Goal: Task Accomplishment & Management: Complete application form

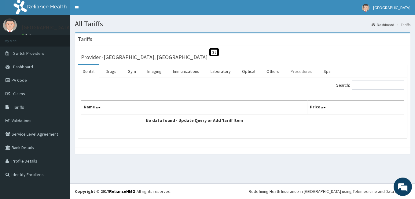
click at [302, 73] on link "Procedures" at bounding box center [301, 71] width 31 height 13
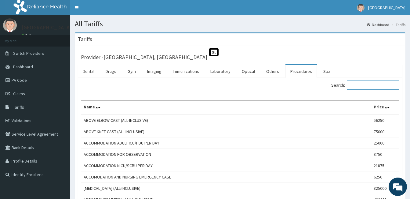
click at [362, 87] on input "Search:" at bounding box center [373, 84] width 53 height 9
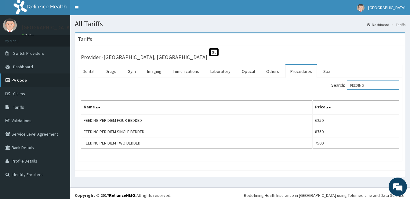
type input "FEEDING"
click at [17, 79] on link "PA Code" at bounding box center [35, 79] width 70 height 13
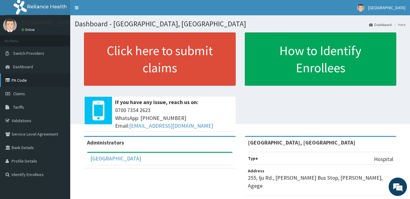
click at [28, 80] on link "PA Code" at bounding box center [35, 79] width 70 height 13
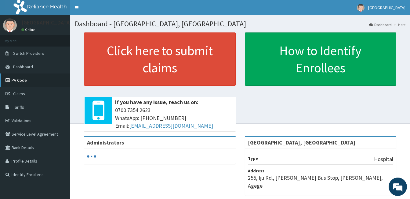
click at [27, 78] on link "PA Code" at bounding box center [35, 79] width 70 height 13
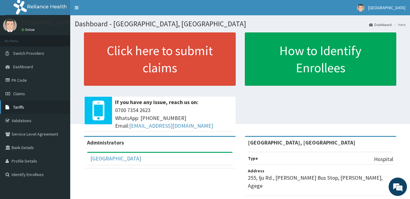
click at [21, 106] on span "Tariffs" at bounding box center [18, 107] width 11 height 6
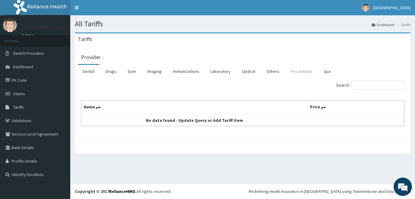
click at [302, 72] on link "Procedures" at bounding box center [301, 71] width 31 height 13
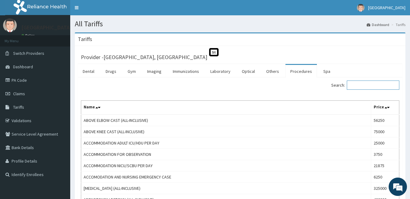
click at [358, 84] on input "Search:" at bounding box center [373, 84] width 53 height 9
click at [299, 72] on link "Procedures" at bounding box center [301, 71] width 31 height 13
click at [363, 85] on input "Search:" at bounding box center [373, 84] width 53 height 9
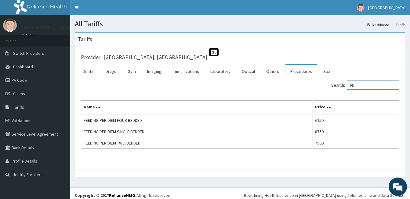
type input "F"
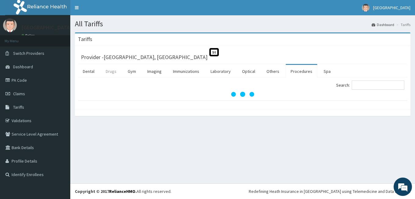
click at [111, 71] on link "Drugs" at bounding box center [111, 71] width 20 height 13
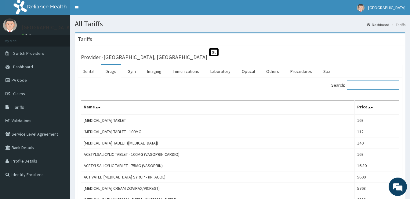
click at [373, 83] on input "Search:" at bounding box center [373, 84] width 53 height 9
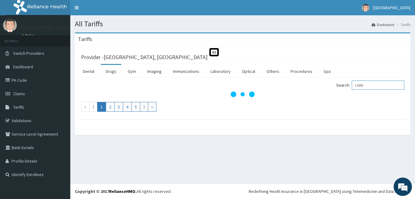
type input "LISIN"
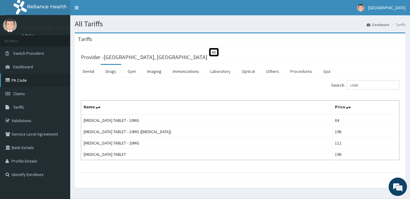
click at [20, 78] on link "PA Code" at bounding box center [35, 79] width 70 height 13
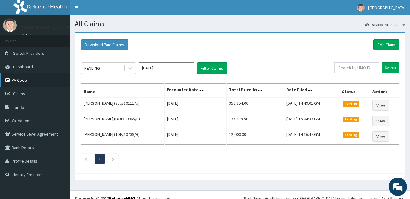
click at [19, 78] on link "PA Code" at bounding box center [35, 79] width 70 height 13
click at [386, 46] on link "Add Claim" at bounding box center [387, 44] width 26 height 10
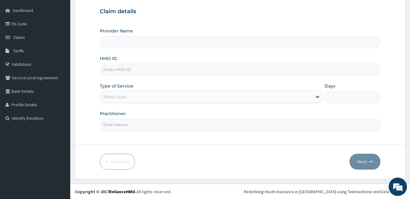
scroll to position [57, 0]
type input "[GEOGRAPHIC_DATA], [GEOGRAPHIC_DATA]"
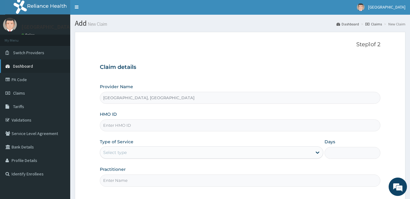
scroll to position [0, 0]
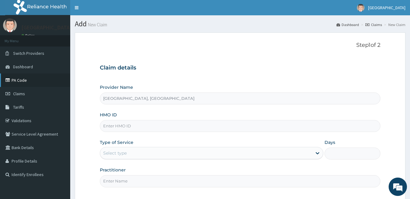
click at [21, 81] on link "PA Code" at bounding box center [35, 79] width 70 height 13
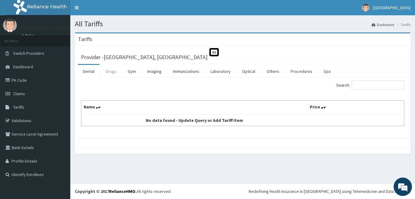
click at [112, 72] on link "Drugs" at bounding box center [111, 71] width 20 height 13
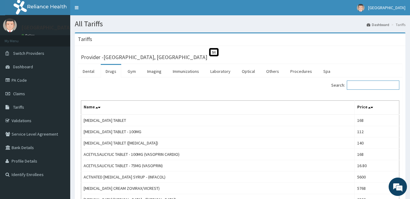
click at [369, 86] on input "Search:" at bounding box center [373, 84] width 53 height 9
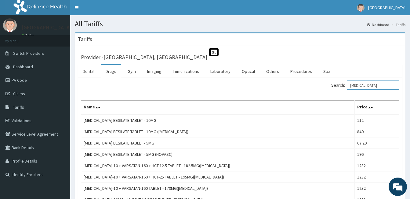
click at [382, 87] on input "AMLODIPINE" at bounding box center [373, 84] width 53 height 9
type input "A"
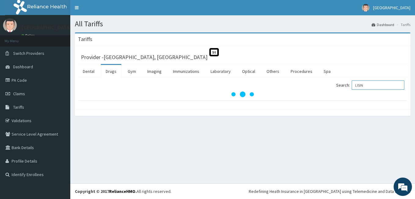
type input "LISIN"
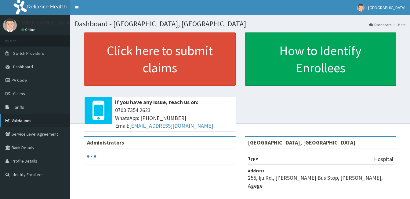
click at [21, 121] on link "Validations" at bounding box center [35, 120] width 70 height 13
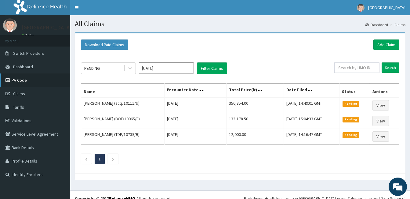
click at [19, 80] on link "PA Code" at bounding box center [35, 79] width 70 height 13
click at [19, 79] on link "PA Code" at bounding box center [35, 79] width 70 height 13
click at [386, 43] on link "Add Claim" at bounding box center [387, 44] width 26 height 10
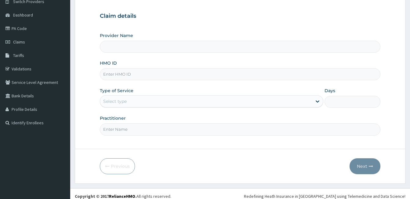
scroll to position [57, 0]
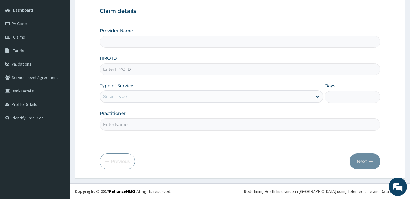
type input "[GEOGRAPHIC_DATA], [GEOGRAPHIC_DATA]"
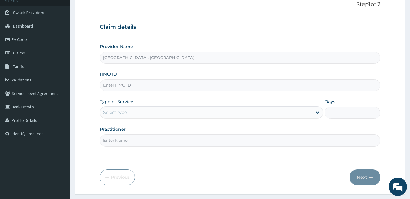
scroll to position [26, 0]
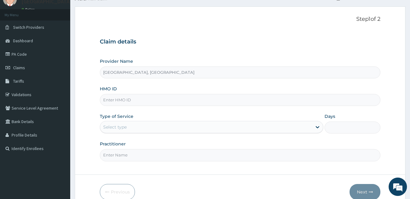
click at [168, 104] on input "HMO ID" at bounding box center [240, 100] width 281 height 12
click at [209, 44] on h3 "Claim details" at bounding box center [240, 42] width 281 height 7
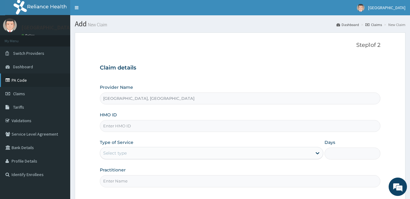
scroll to position [0, 0]
click at [18, 91] on span "Claims" at bounding box center [19, 94] width 12 height 6
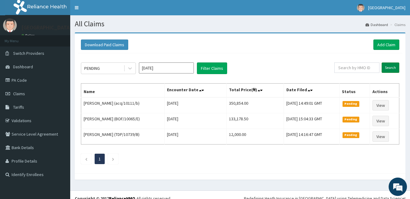
click at [388, 69] on input "Search" at bounding box center [391, 67] width 18 height 10
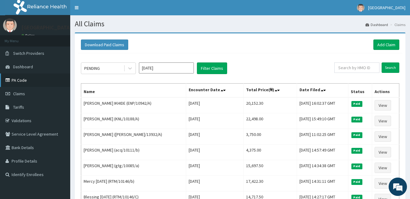
click at [22, 80] on link "PA Code" at bounding box center [35, 79] width 70 height 13
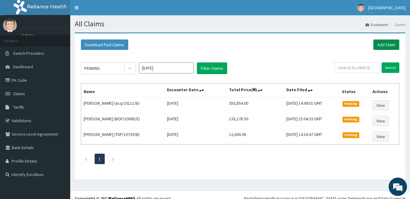
click at [386, 44] on link "Add Claim" at bounding box center [387, 44] width 26 height 10
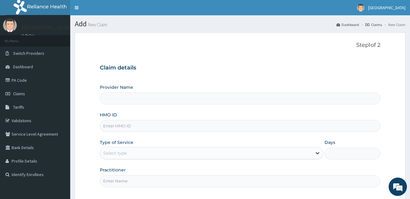
type input "[GEOGRAPHIC_DATA], [GEOGRAPHIC_DATA]"
click at [128, 127] on input "HMO ID" at bounding box center [240, 126] width 281 height 12
type input "B"
type input "MEY/10047/A"
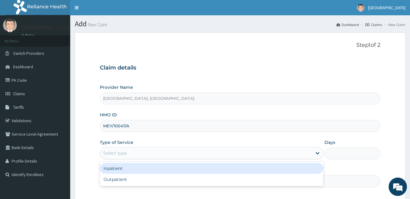
click at [127, 153] on div "Select type" at bounding box center [206, 153] width 212 height 10
click at [123, 168] on div "Inpatient" at bounding box center [212, 168] width 224 height 11
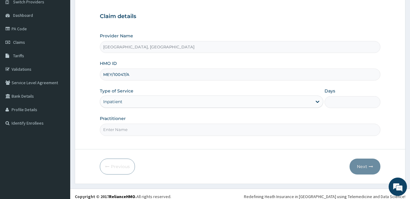
scroll to position [57, 0]
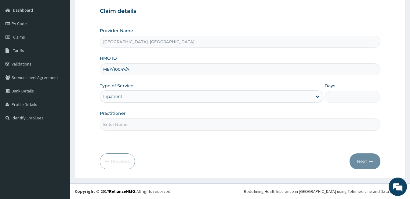
drag, startPoint x: 122, startPoint y: 126, endPoint x: 120, endPoint y: 139, distance: 13.3
click at [120, 139] on form "Step 1 of 2 Claim details Provider Name [GEOGRAPHIC_DATA], Iju HMO ID MEY/10047…" at bounding box center [240, 77] width 331 height 203
click at [141, 124] on input "Practitioner" at bounding box center [240, 124] width 281 height 12
type input "DR [PERSON_NAME]"
click at [341, 93] on input "Days" at bounding box center [353, 97] width 56 height 12
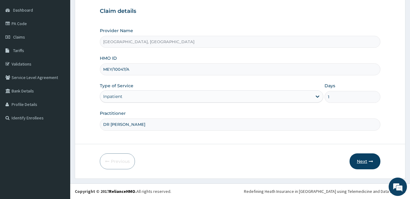
type input "1"
click at [361, 158] on button "Next" at bounding box center [365, 161] width 31 height 16
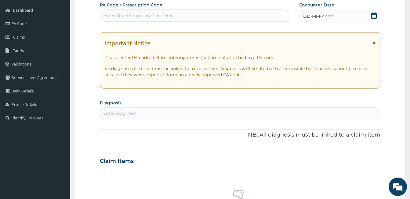
drag, startPoint x: 120, startPoint y: 14, endPoint x: 107, endPoint y: 32, distance: 22.1
click at [107, 32] on div "Important Notice Please enter PA codes before entering items that are not attac…" at bounding box center [240, 60] width 281 height 56
click at [127, 14] on div "Enter Code(Secondary Care Only)" at bounding box center [139, 16] width 72 height 6
drag, startPoint x: 143, startPoint y: 14, endPoint x: 119, endPoint y: 13, distance: 24.2
drag, startPoint x: 119, startPoint y: 13, endPoint x: 113, endPoint y: 17, distance: 6.7
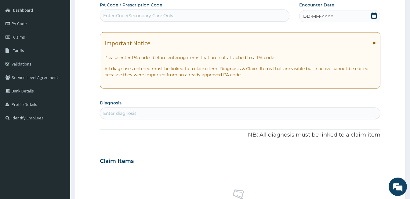
click at [113, 17] on div "Enter Code(Secondary Care Only)" at bounding box center [139, 16] width 72 height 6
paste input "PA/C02757"
type input "PA/C02757"
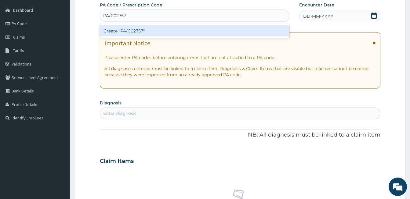
click at [127, 29] on div "Create "PA/C02757"" at bounding box center [195, 30] width 190 height 11
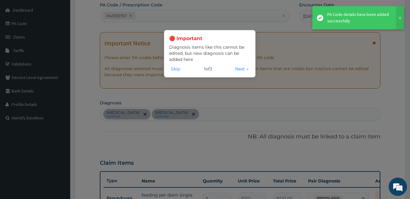
scroll to position [176, 0]
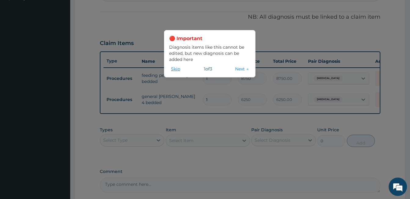
click at [174, 69] on button "Skip" at bounding box center [175, 68] width 13 height 7
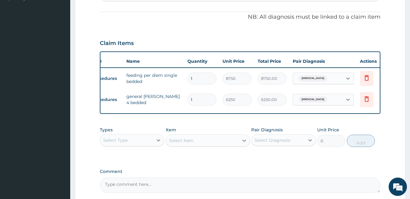
scroll to position [0, 26]
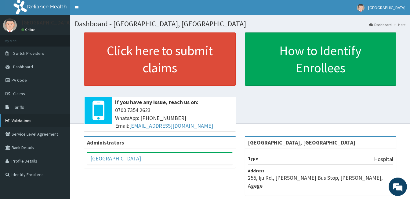
click at [16, 119] on link "Validations" at bounding box center [35, 120] width 70 height 13
